Goal: Complete application form

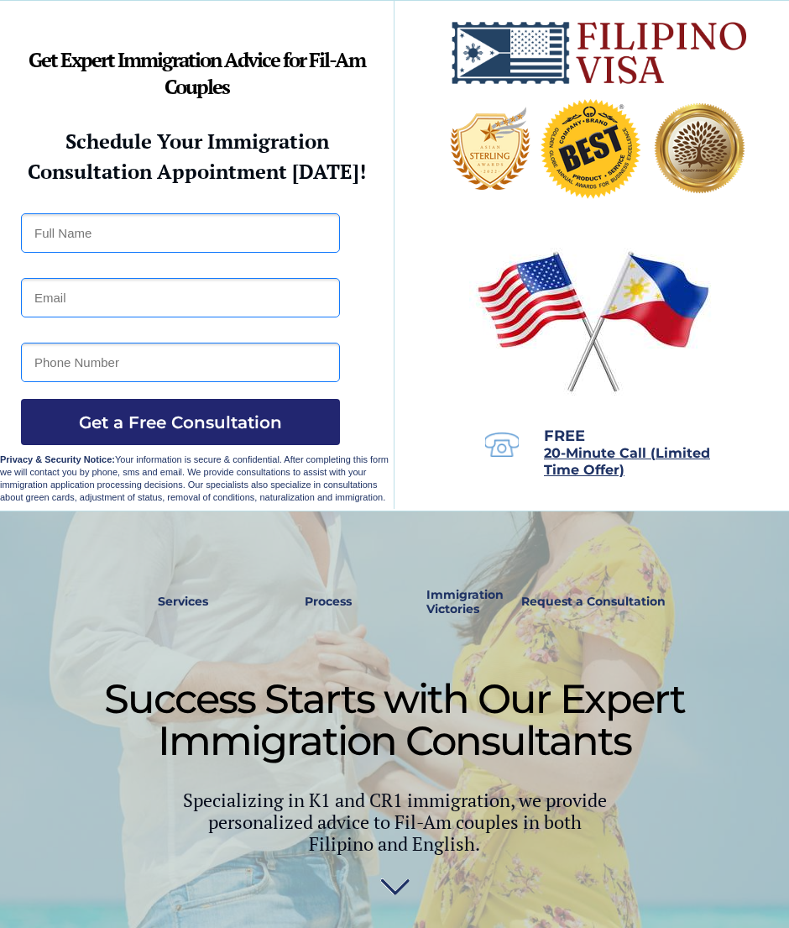
click at [23, 223] on input "text" at bounding box center [180, 232] width 319 height 39
type input "W"
click at [41, 294] on input "email" at bounding box center [180, 297] width 319 height 39
click at [84, 229] on input "[PERSON_NAME]" at bounding box center [180, 232] width 319 height 39
type input "A"
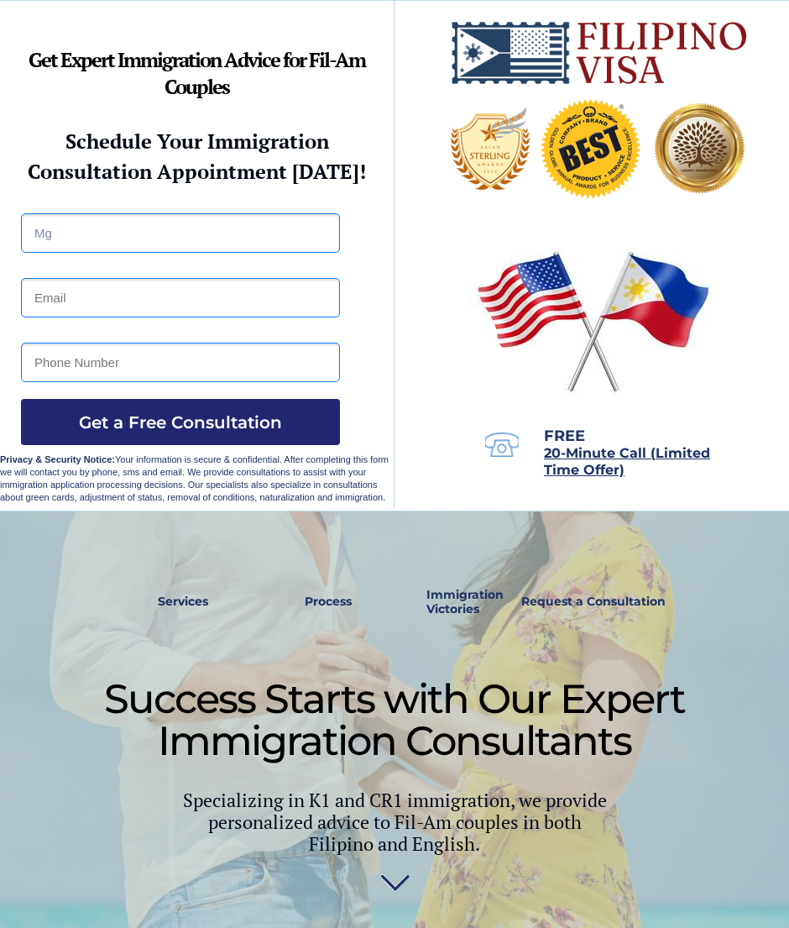
type input "M"
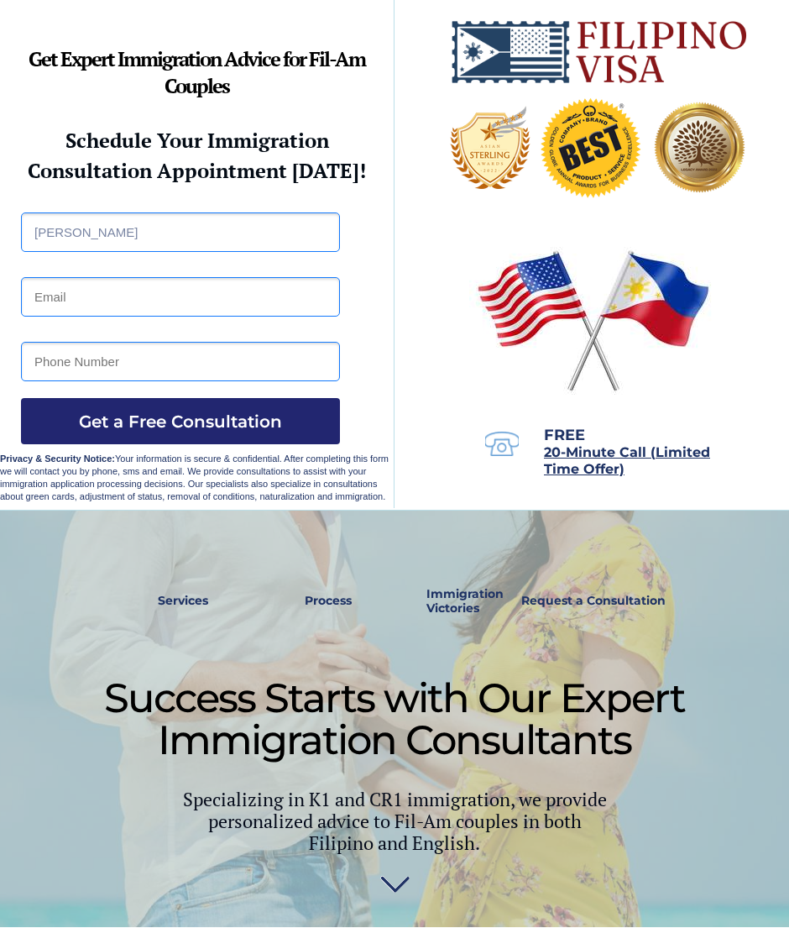
type input "[PERSON_NAME]"
click at [66, 304] on input "email" at bounding box center [180, 297] width 319 height 39
type input "[EMAIL_ADDRESS][DOMAIN_NAME]"
click at [56, 367] on input "tel" at bounding box center [180, 362] width 319 height 39
click at [57, 528] on div at bounding box center [394, 723] width 789 height 425
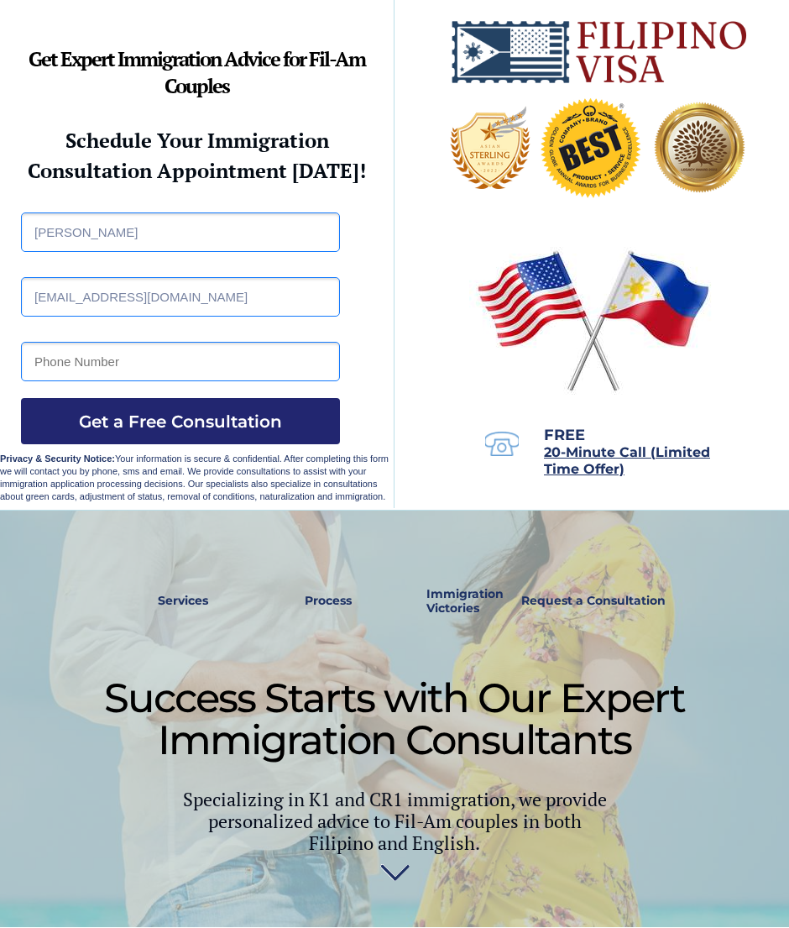
scroll to position [1, 0]
click at [55, 371] on input "tel" at bounding box center [180, 361] width 319 height 39
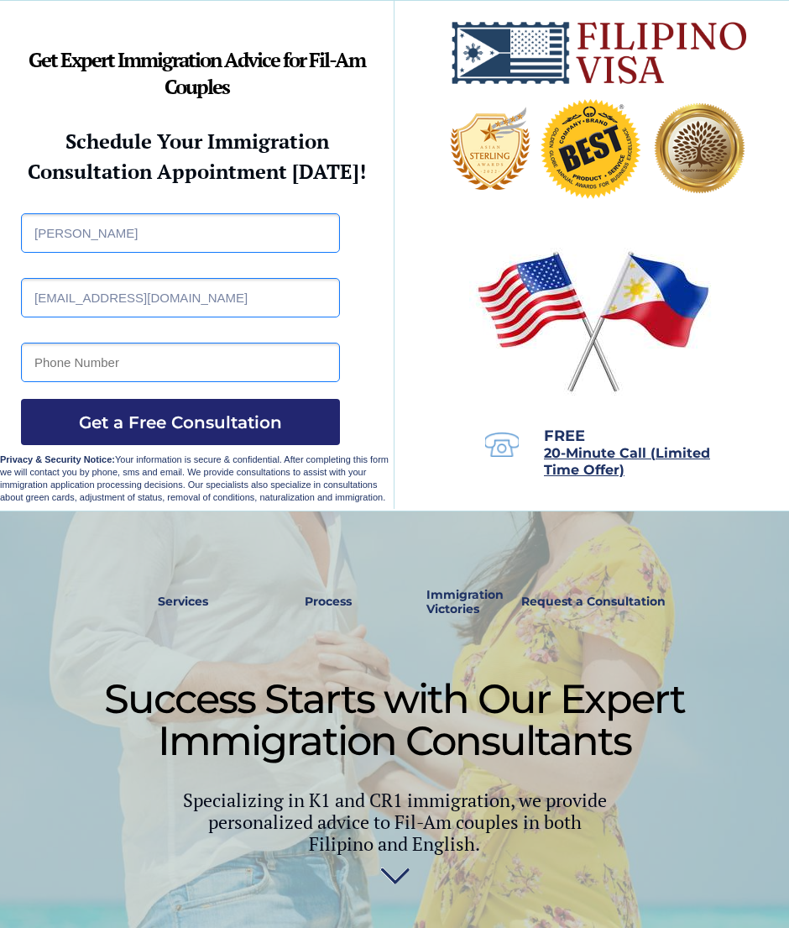
type input "p"
type input "0"
click at [53, 560] on div at bounding box center [394, 723] width 789 height 425
